Goal: Information Seeking & Learning: Learn about a topic

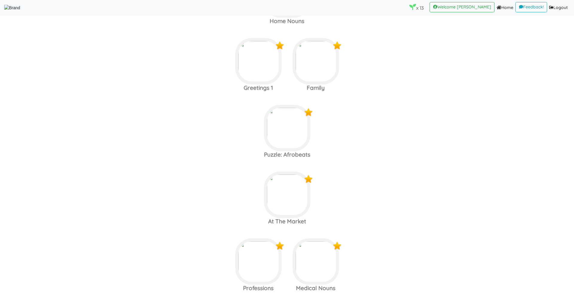
scroll to position [271, 0]
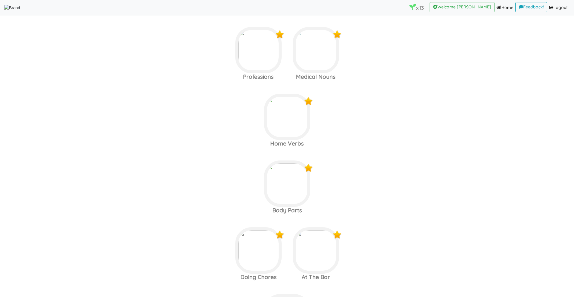
click at [4, 11] on area at bounding box center [4, 11] width 0 height 0
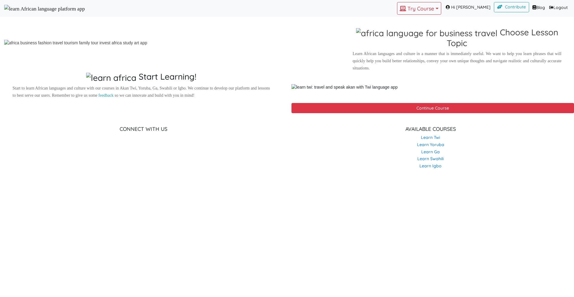
scroll to position [334, 0]
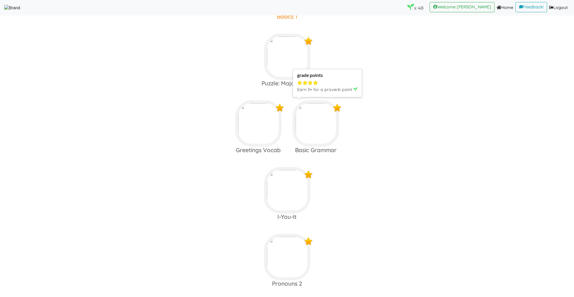
scroll to position [224, 0]
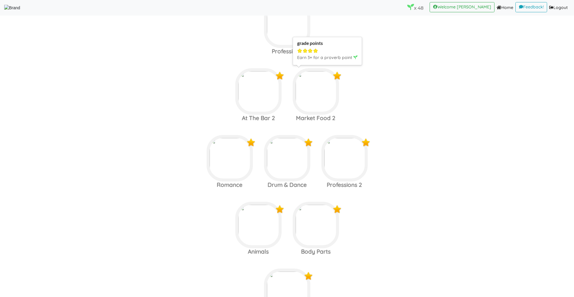
scroll to position [765, 0]
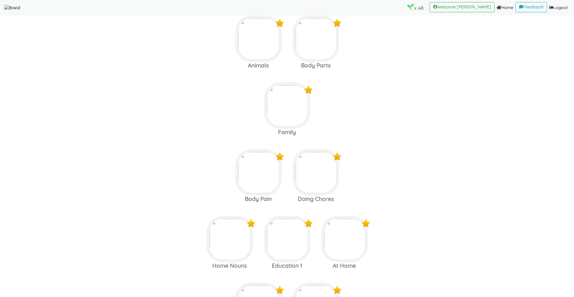
scroll to position [951, 0]
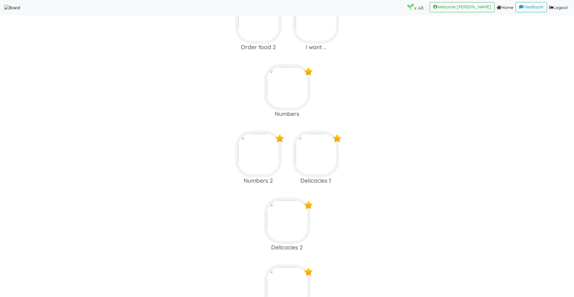
scroll to position [2298, 0]
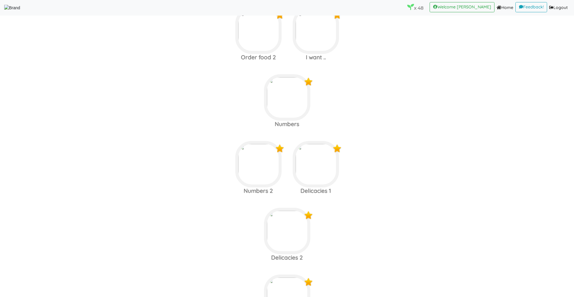
click at [36, 1] on nav "x 48 (current) Welcome [PERSON_NAME] (current) Home (current) Feedback! (curren…" at bounding box center [287, 8] width 574 height 16
click at [4, 11] on area at bounding box center [4, 11] width 0 height 0
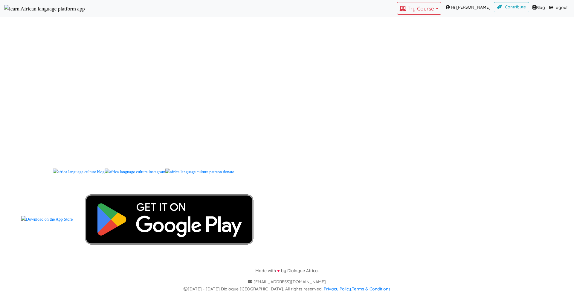
scroll to position [701, 0]
click at [430, 10] on button "Try Course Toggle Dropdown" at bounding box center [419, 8] width 44 height 13
click at [417, 39] on link "YORUBA" at bounding box center [417, 34] width 41 height 9
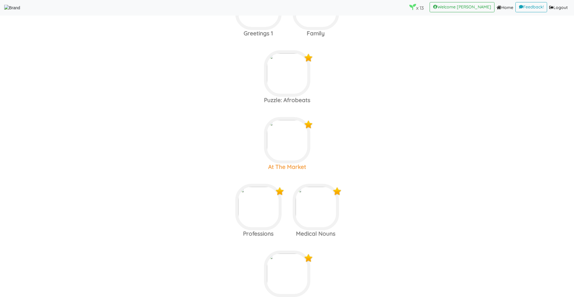
scroll to position [125, 0]
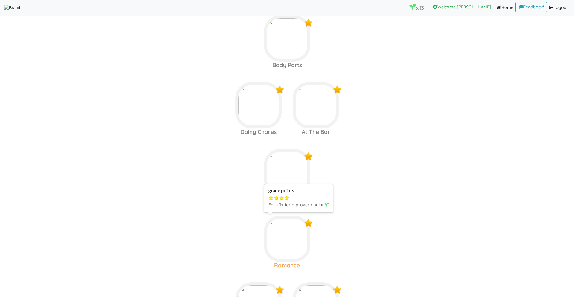
scroll to position [498, 0]
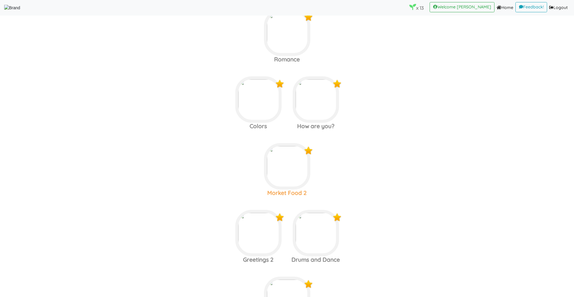
scroll to position [626, 0]
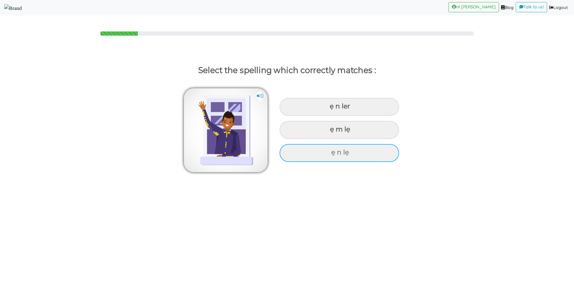
click at [307, 116] on div "ẹ n lẹ" at bounding box center [340, 107] width 120 height 18
click at [329, 108] on input "ẹ n lẹ" at bounding box center [331, 106] width 4 height 4
radio input "true"
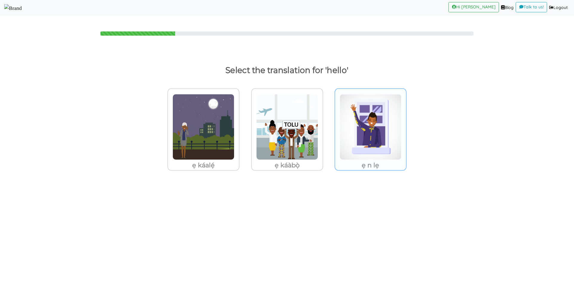
click at [234, 143] on img at bounding box center [204, 127] width 62 height 66
click at [243, 125] on input "ẹ n lẹ" at bounding box center [241, 123] width 4 height 4
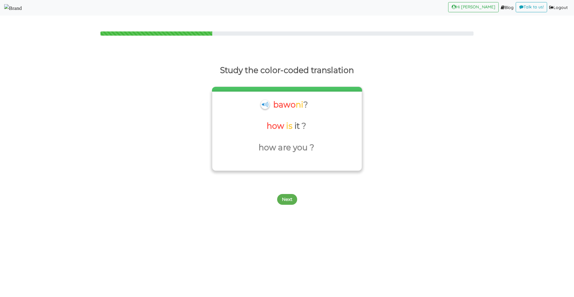
click at [266, 109] on div "bawo ni ?" at bounding box center [286, 106] width 43 height 19
click at [287, 196] on button "Next" at bounding box center [287, 199] width 20 height 11
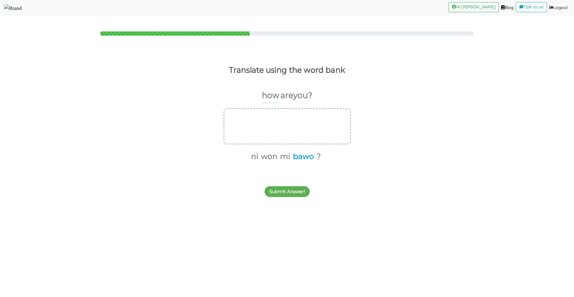
drag, startPoint x: 287, startPoint y: 188, endPoint x: 302, endPoint y: 154, distance: 37.9
click at [302, 154] on div "Translate using the word bank how are you ? ni won mi bawo ? Submit Answer!" at bounding box center [287, 125] width 574 height 149
click at [294, 189] on button "Submit Answer!" at bounding box center [287, 191] width 45 height 11
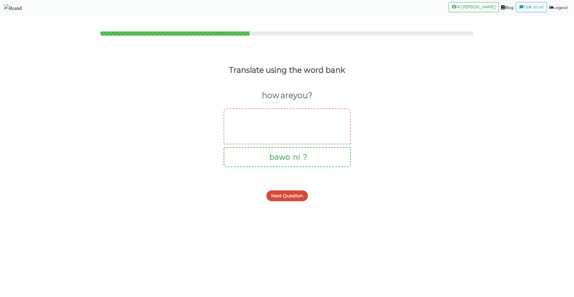
click at [292, 191] on button "Next Question" at bounding box center [287, 195] width 42 height 11
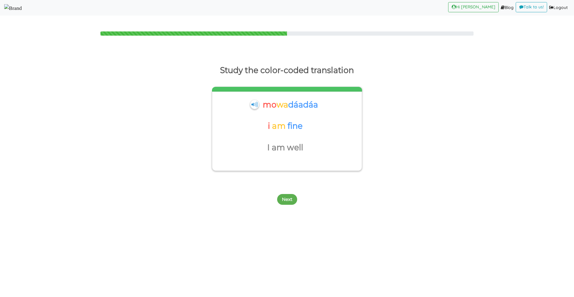
click at [288, 193] on div "Next" at bounding box center [287, 196] width 574 height 24
click at [287, 197] on button "Next" at bounding box center [287, 199] width 20 height 11
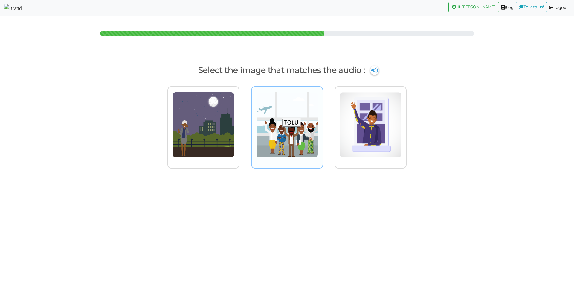
click at [234, 140] on img at bounding box center [204, 125] width 62 height 66
click at [243, 123] on input "radio" at bounding box center [241, 121] width 4 height 4
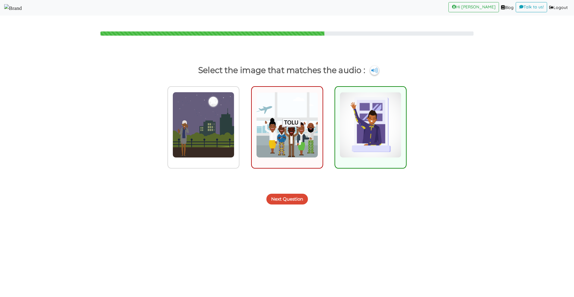
click at [290, 203] on button "Next Question" at bounding box center [287, 198] width 42 height 11
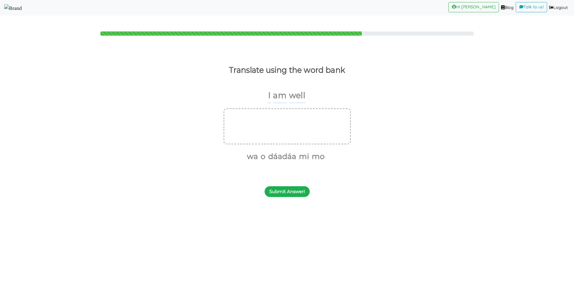
click at [289, 190] on button "Submit Answer!" at bounding box center [287, 191] width 45 height 11
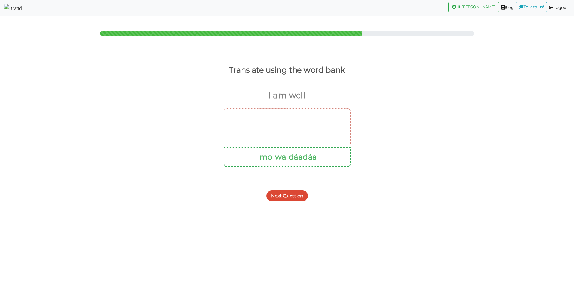
click at [287, 195] on button "Next Question" at bounding box center [287, 195] width 42 height 11
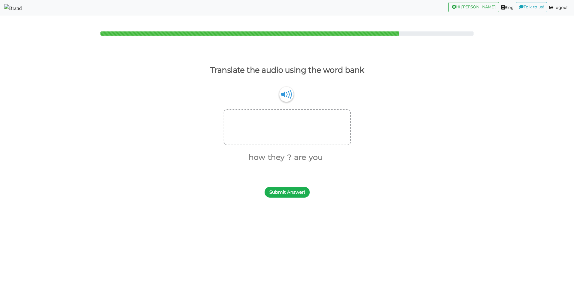
click at [288, 194] on button "Submit Answer!" at bounding box center [287, 192] width 45 height 11
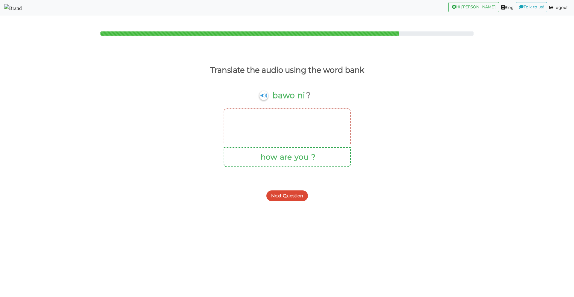
click at [22, 12] on img at bounding box center [13, 8] width 18 height 8
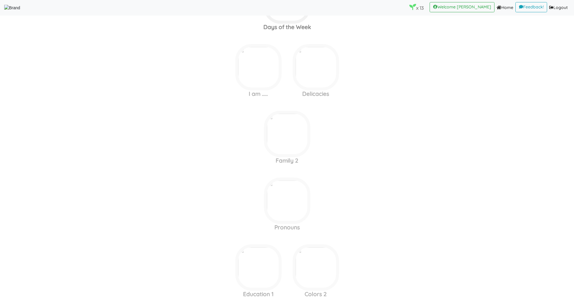
scroll to position [1122, 0]
